Goal: Transaction & Acquisition: Purchase product/service

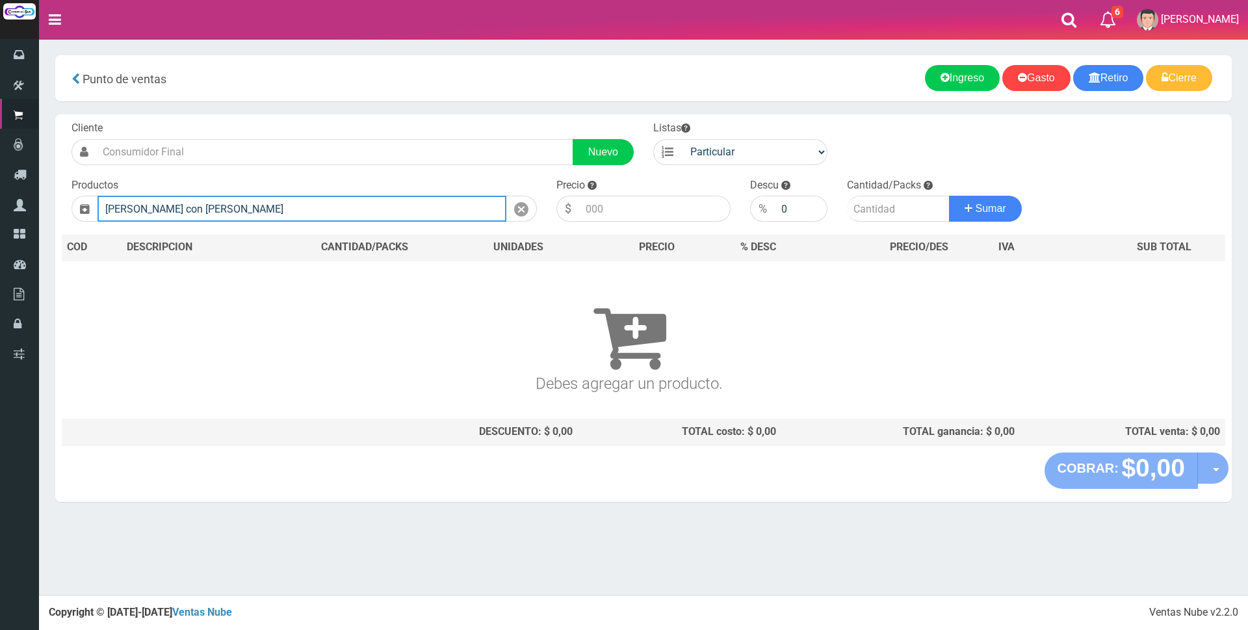
drag, startPoint x: 132, startPoint y: 209, endPoint x: 287, endPoint y: 207, distance: 154.7
click at [287, 207] on input "[PERSON_NAME] con [PERSON_NAME]" at bounding box center [301, 209] width 409 height 26
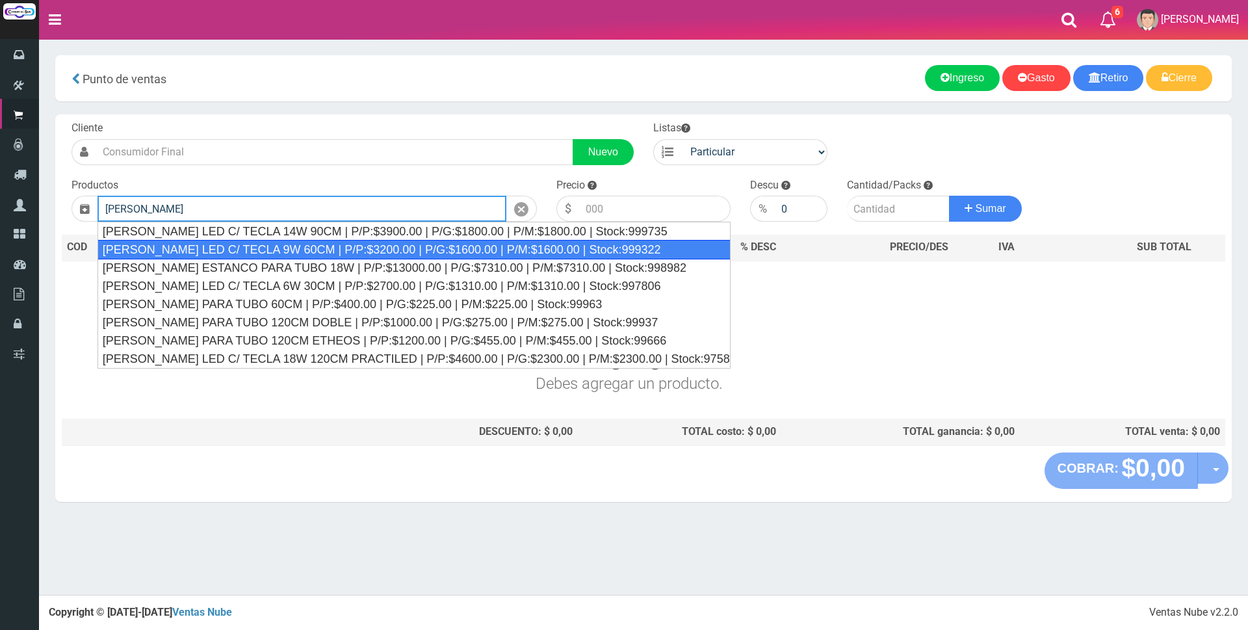
click at [297, 244] on div "[PERSON_NAME] LED C/ TECLA 9W 60CM | P/P:$3200.00 | P/G:$1600.00 | P/M:$1600.00…" at bounding box center [413, 249] width 633 height 19
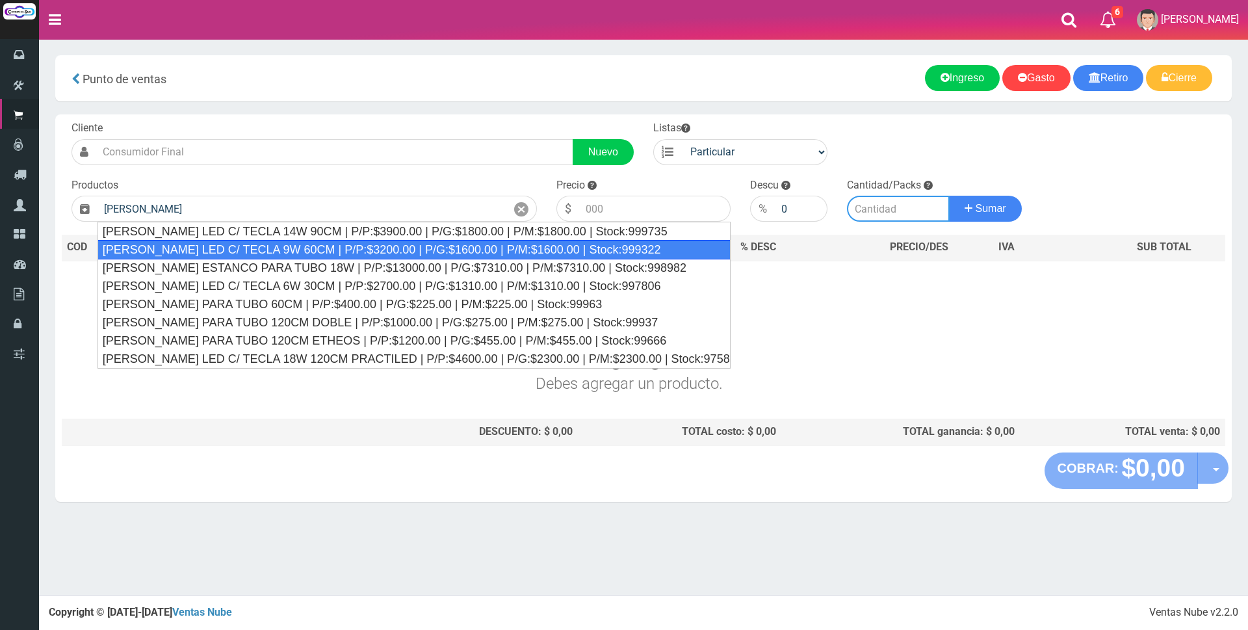
type input "[PERSON_NAME] LED C/ TECLA 9W 60CM | P/P:$3200.00 | P/G:$1600.00 | P/M:$1600.00…"
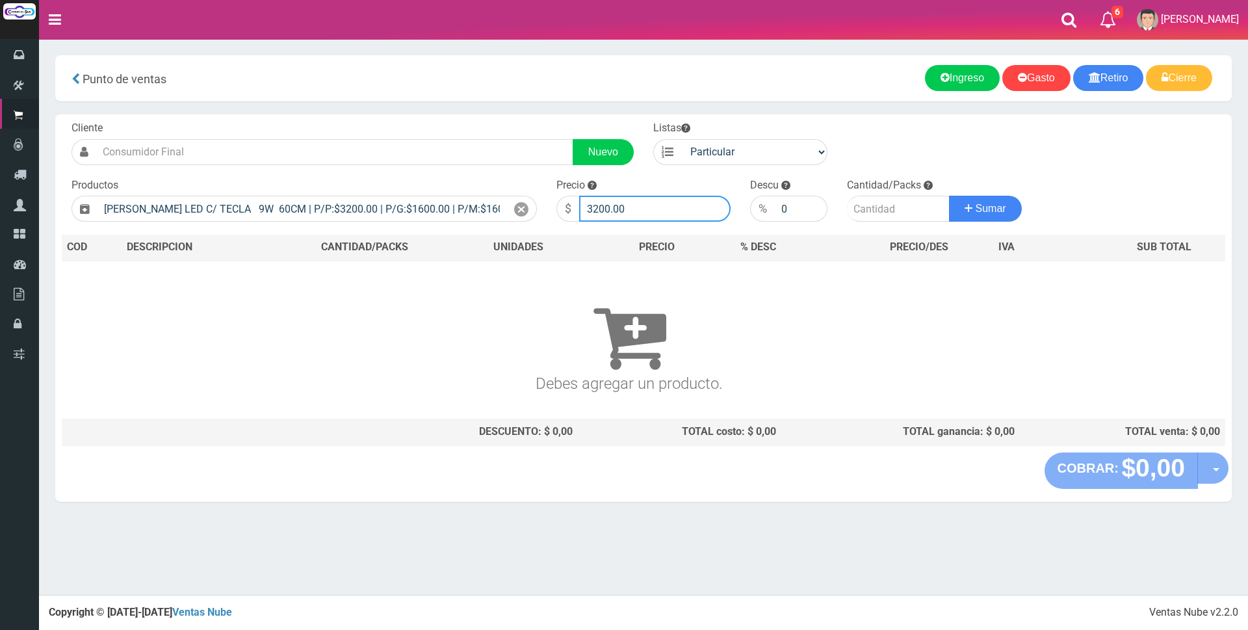
drag, startPoint x: 654, startPoint y: 211, endPoint x: 376, endPoint y: 185, distance: 280.0
click at [376, 121] on form "Cliente Nuevo Listas Particular Gremio Mayoristas" at bounding box center [643, 121] width 1163 height 0
type input "8500"
type input "1"
click at [949, 196] on button "Sumar" at bounding box center [985, 209] width 73 height 26
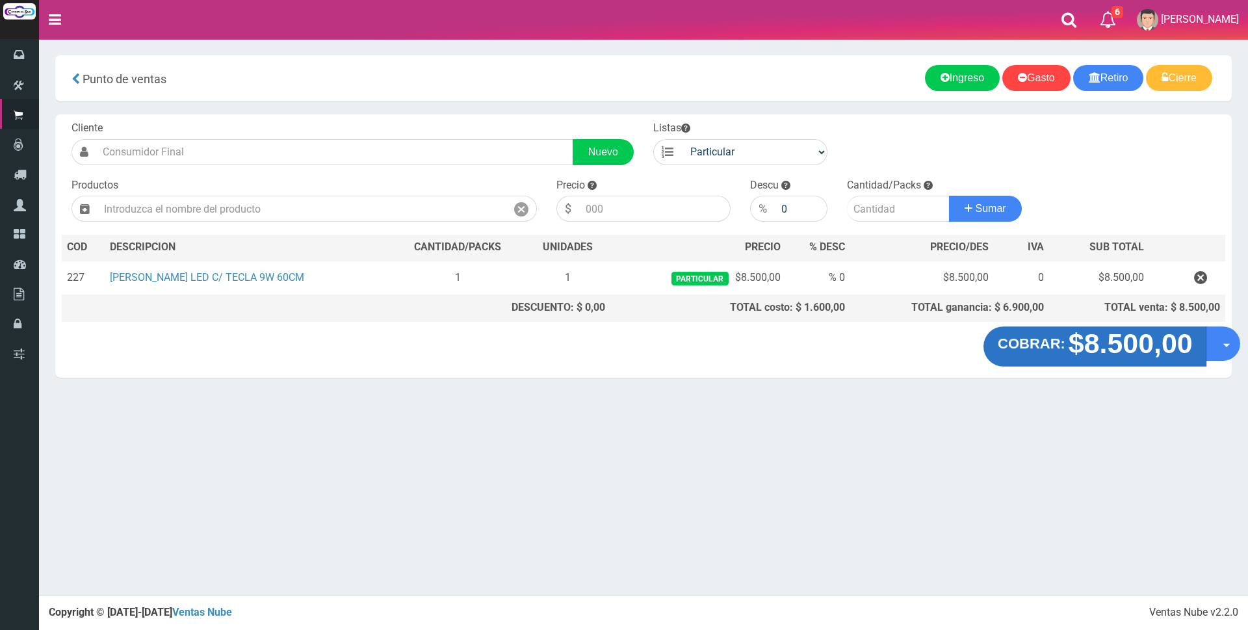
click at [1072, 331] on strong "$8.500,00" at bounding box center [1130, 343] width 124 height 31
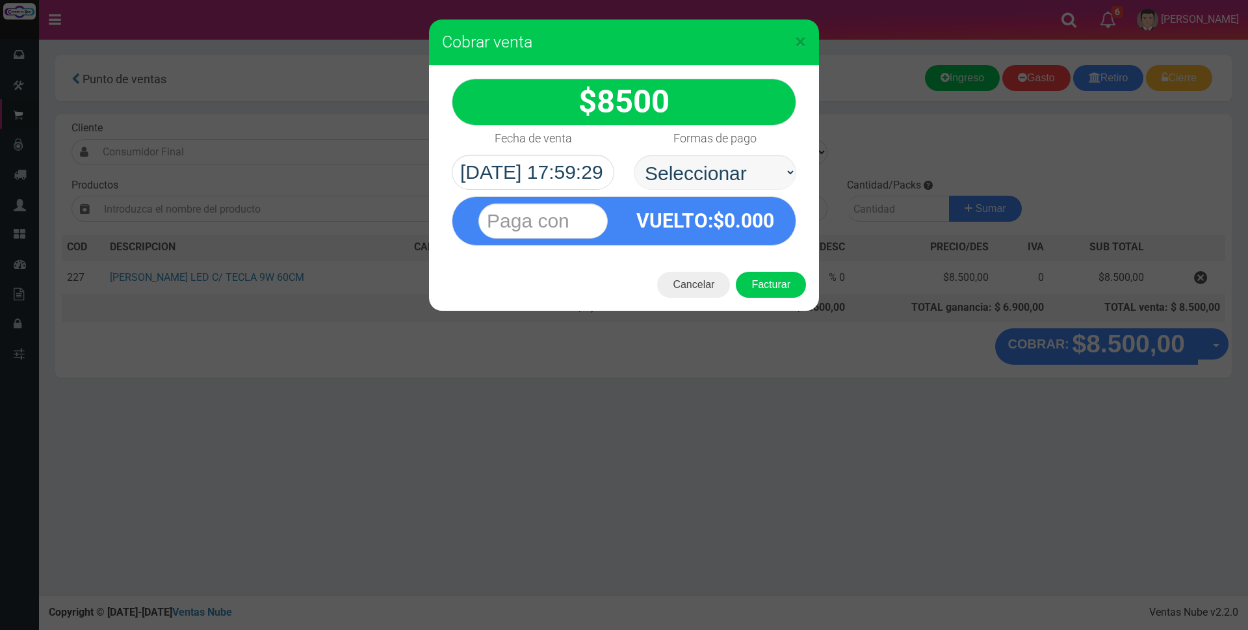
click at [662, 162] on select "Seleccionar Efectivo Tarjeta de Crédito Depósito Débito" at bounding box center [715, 172] width 162 height 35
select select "Efectivo"
click at [634, 155] on select "Seleccionar Efectivo Tarjeta de Crédito Depósito Débito" at bounding box center [715, 172] width 162 height 35
click at [545, 206] on input "text" at bounding box center [542, 220] width 129 height 35
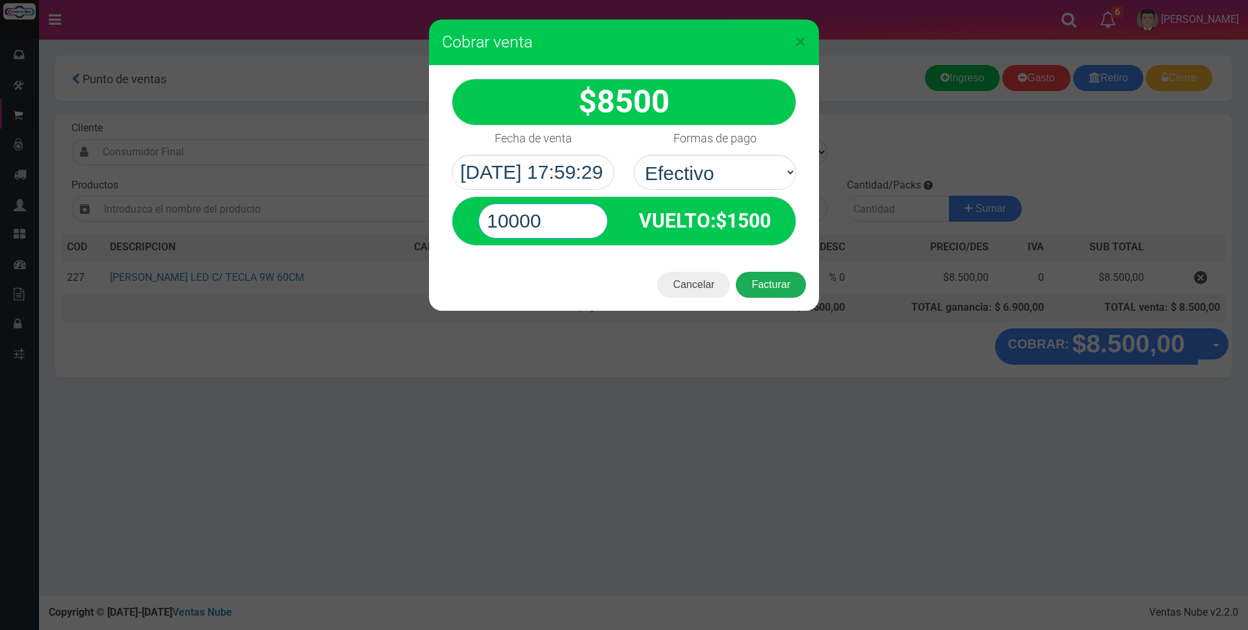
type input "10000"
click at [779, 277] on button "Facturar" at bounding box center [771, 285] width 70 height 26
